Goal: Check status

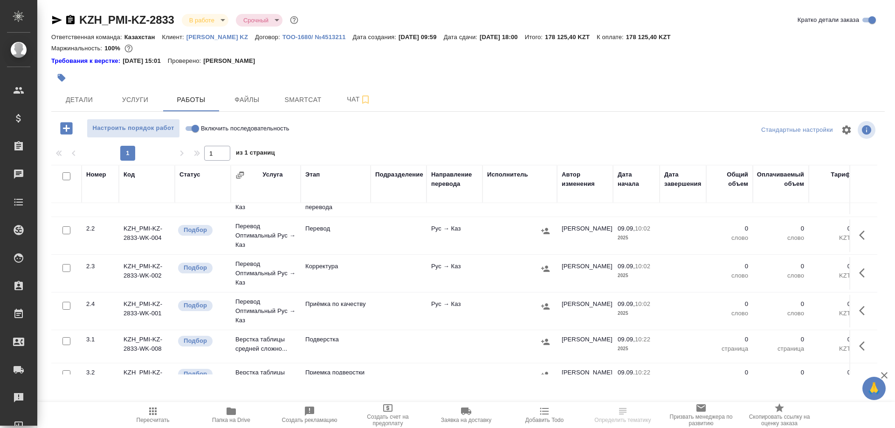
scroll to position [131, 0]
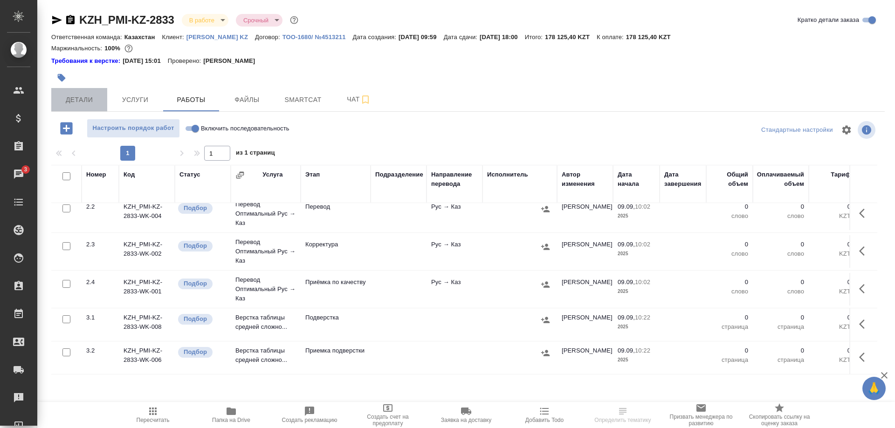
click at [91, 103] on span "Детали" at bounding box center [79, 100] width 45 height 12
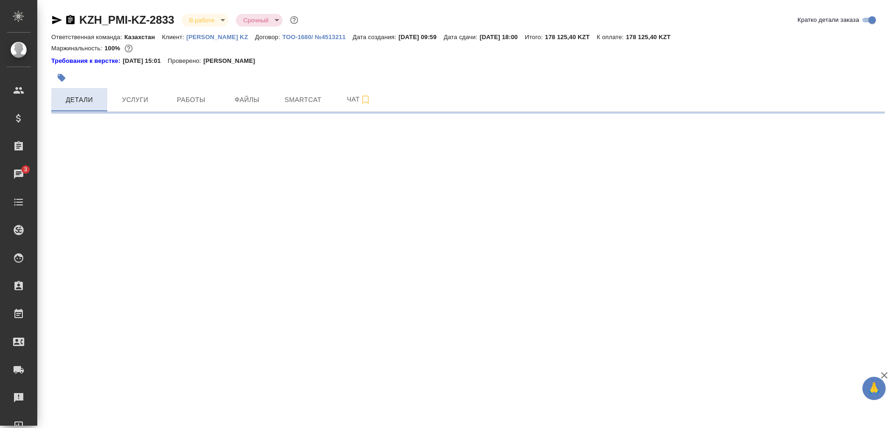
select select "RU"
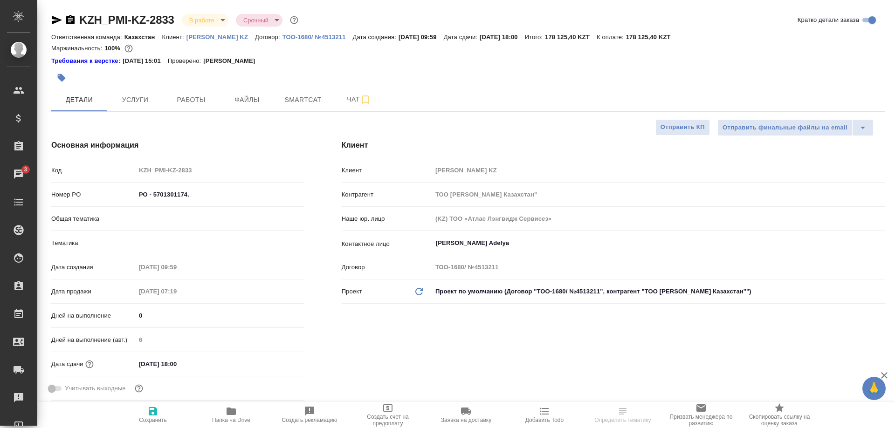
type textarea "x"
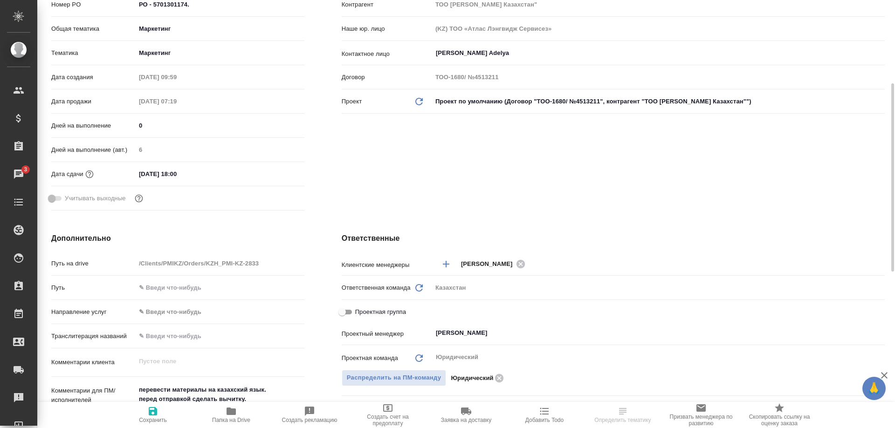
scroll to position [333, 0]
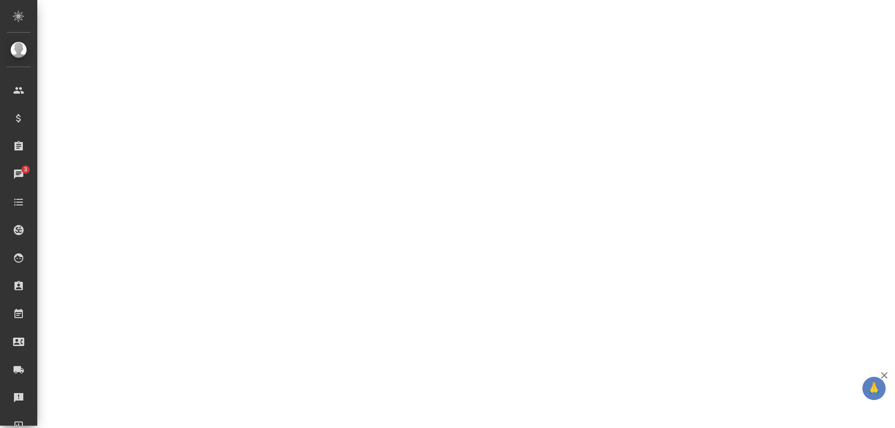
select select "RU"
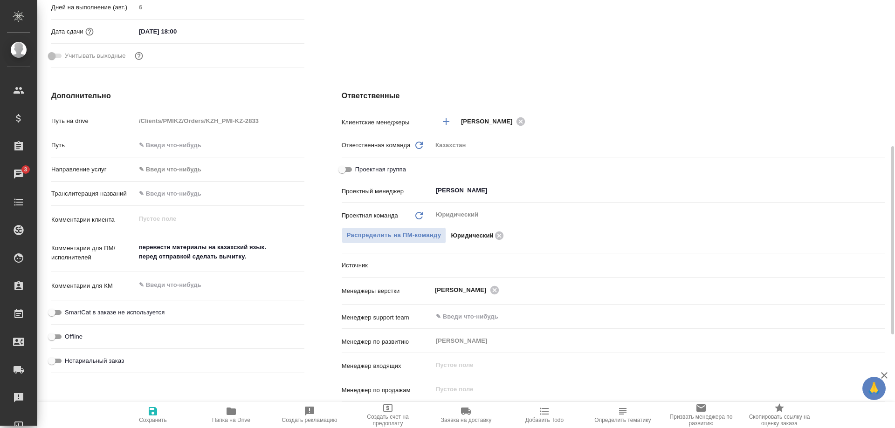
type textarea "x"
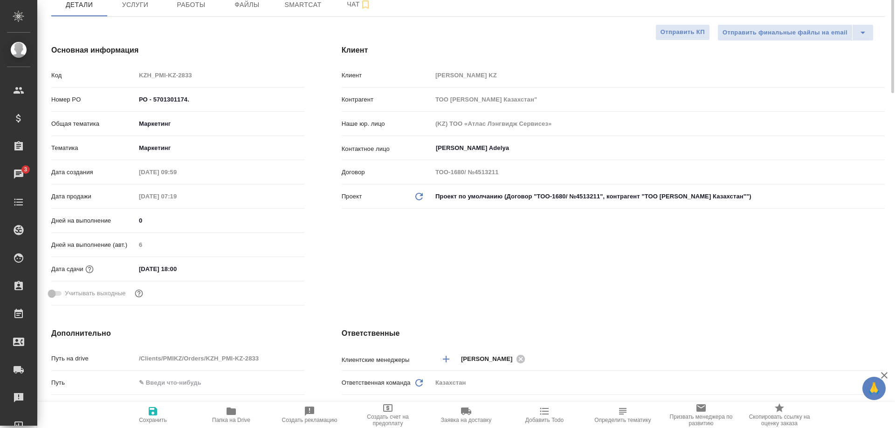
scroll to position [0, 0]
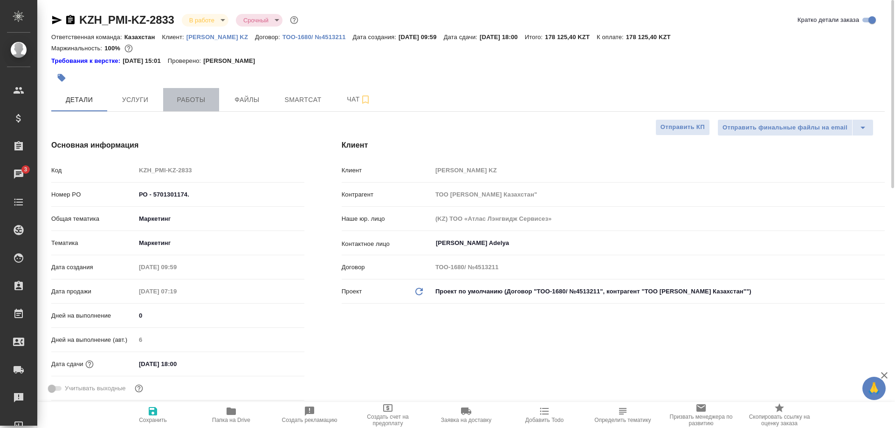
click at [191, 97] on span "Работы" at bounding box center [191, 100] width 45 height 12
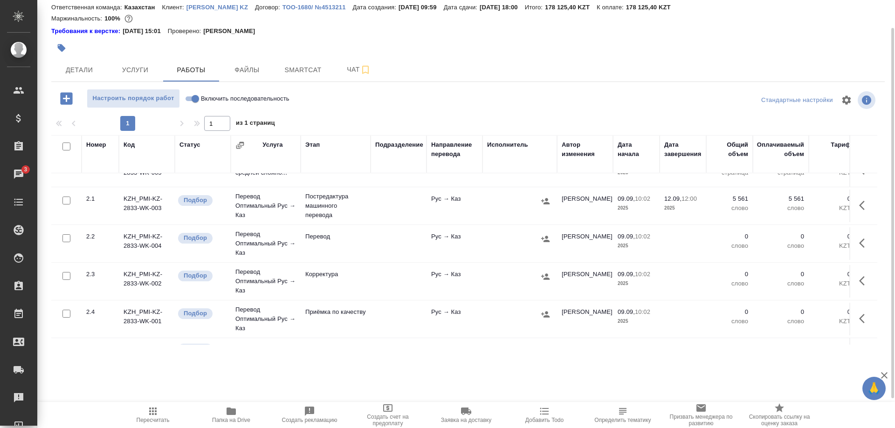
scroll to position [131, 0]
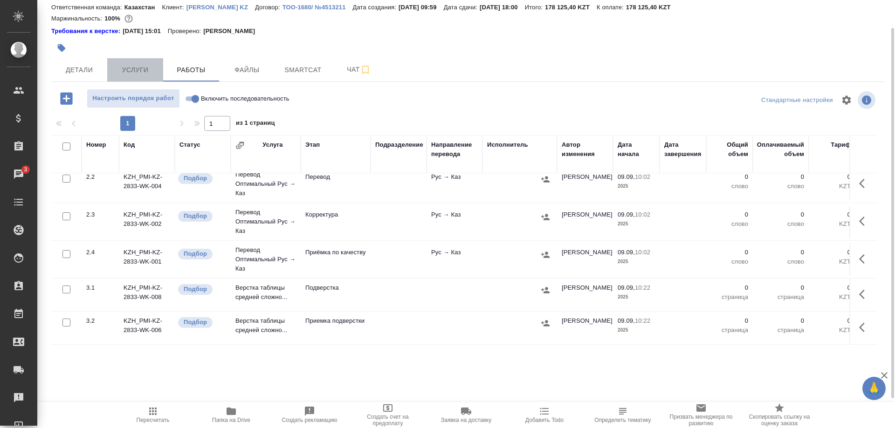
click at [147, 67] on span "Услуги" at bounding box center [135, 70] width 45 height 12
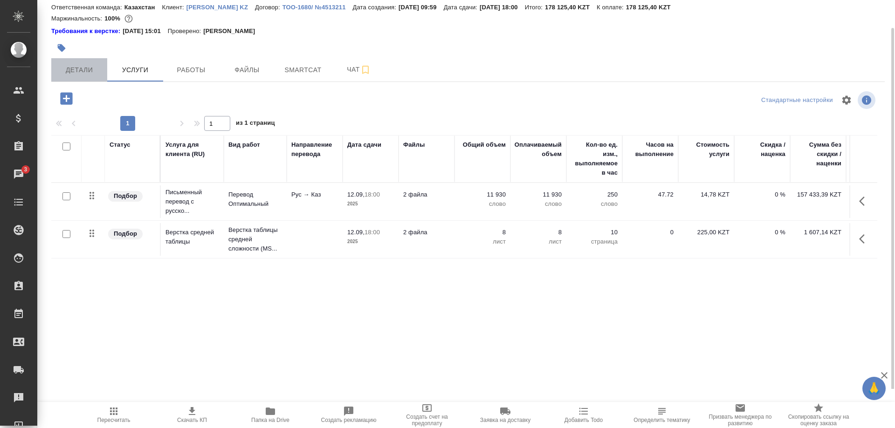
click at [79, 60] on button "Детали" at bounding box center [79, 69] width 56 height 23
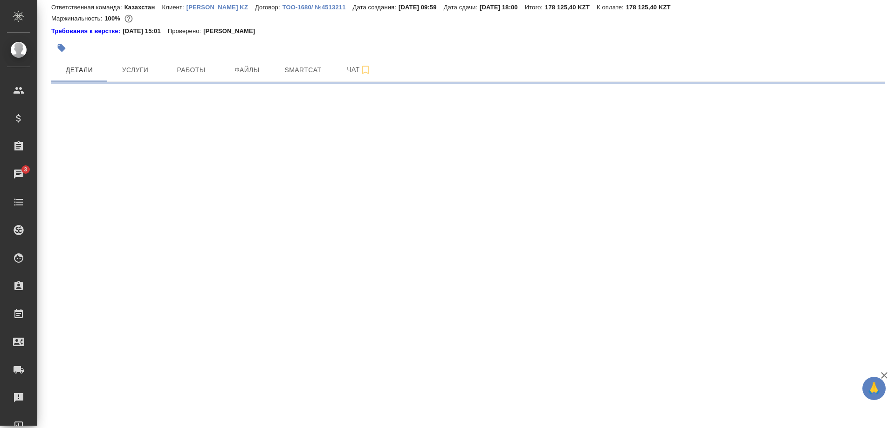
select select "RU"
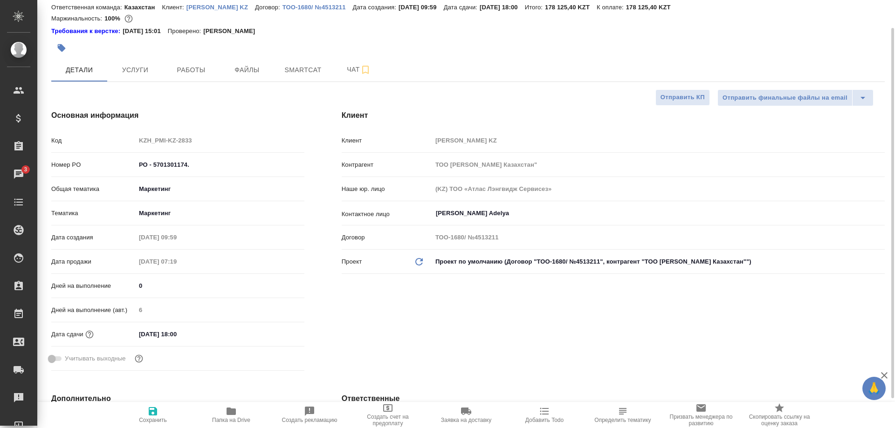
type textarea "x"
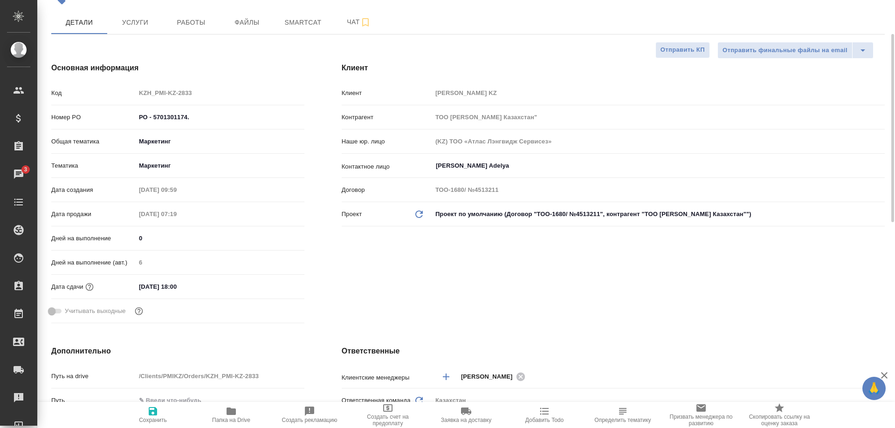
click at [226, 413] on icon "button" at bounding box center [231, 411] width 11 height 11
type textarea "x"
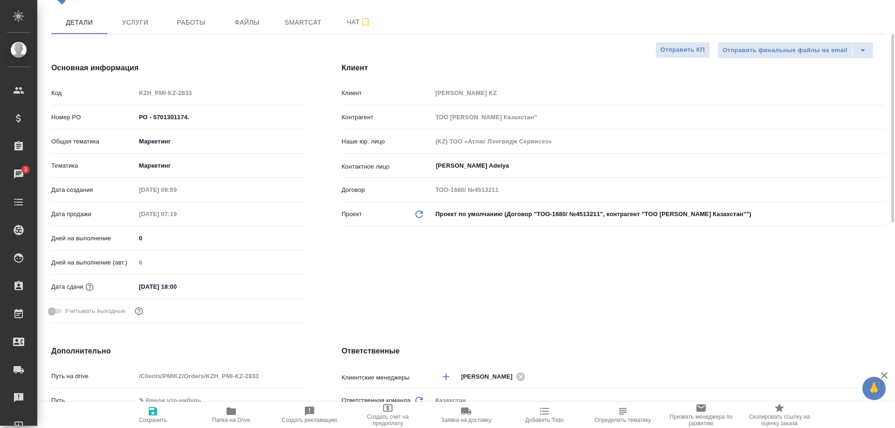
type textarea "x"
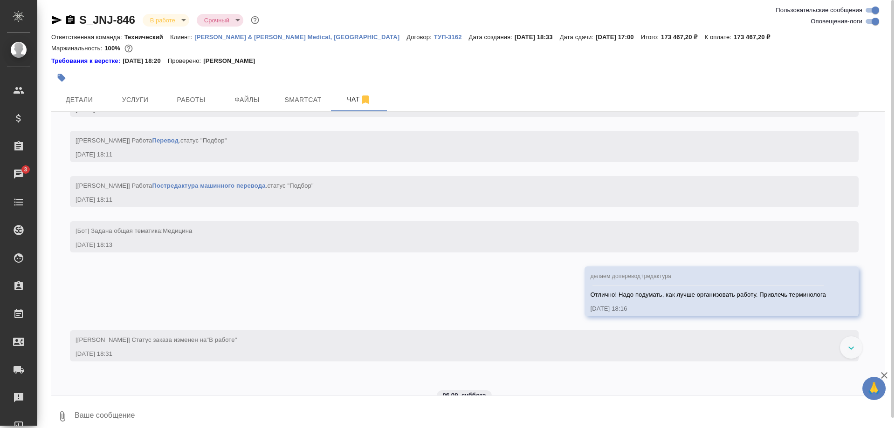
scroll to position [2733, 0]
